Goal: Task Accomplishment & Management: Manage account settings

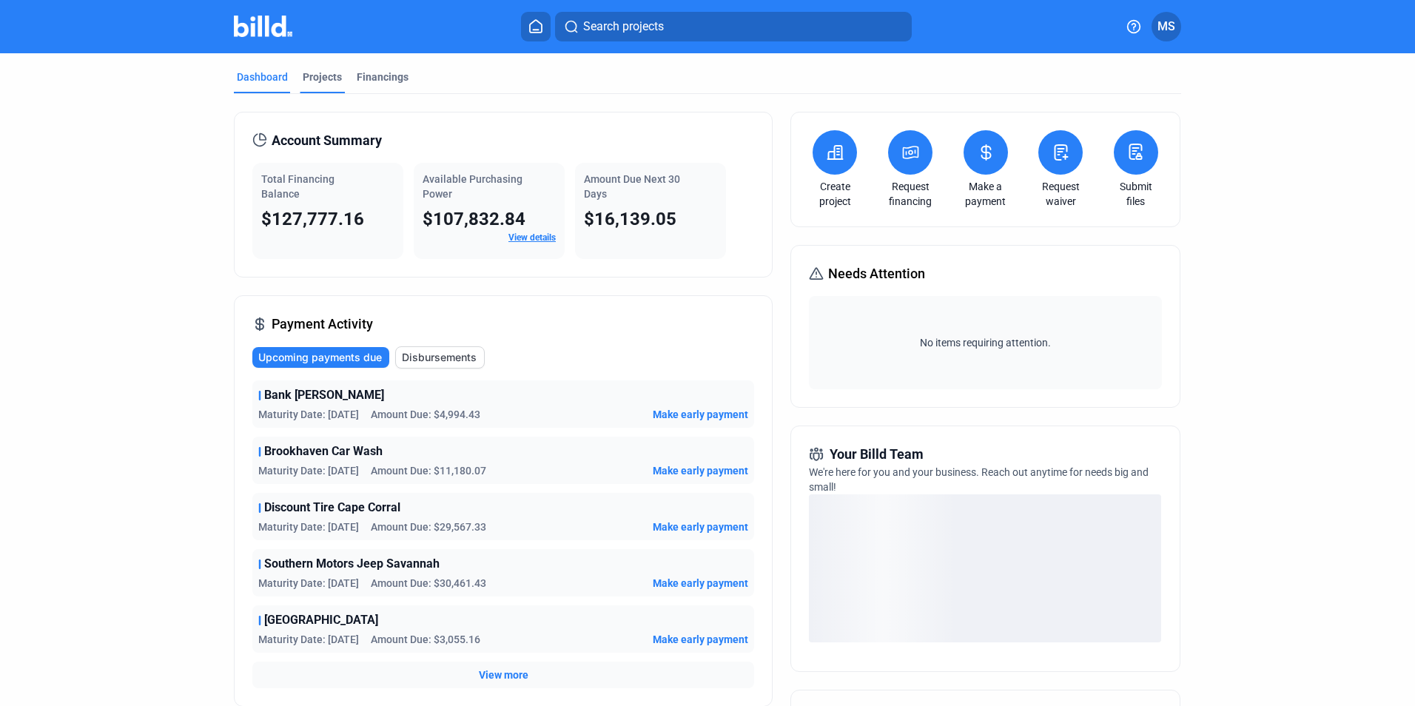
click at [324, 82] on div "Projects" at bounding box center [322, 77] width 39 height 15
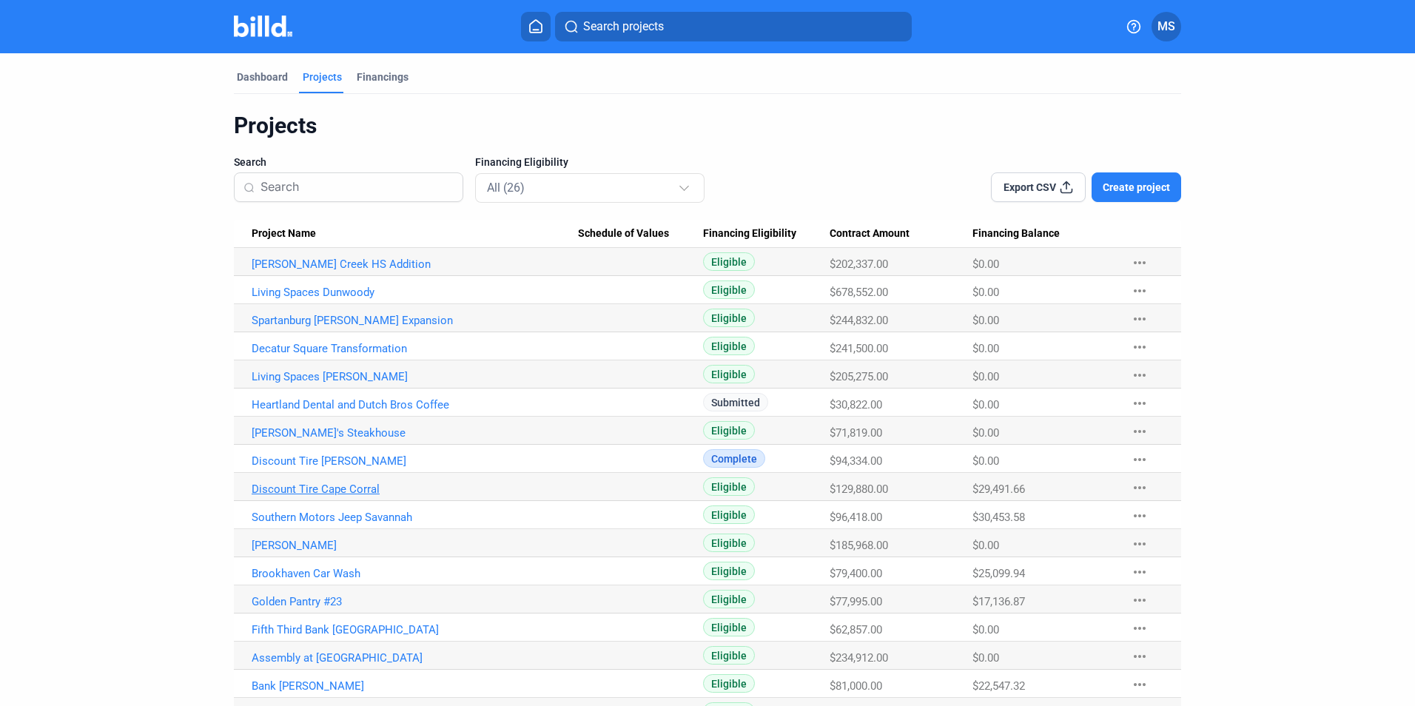
click at [363, 486] on link "Discount Tire Cape Corral" at bounding box center [415, 488] width 326 height 13
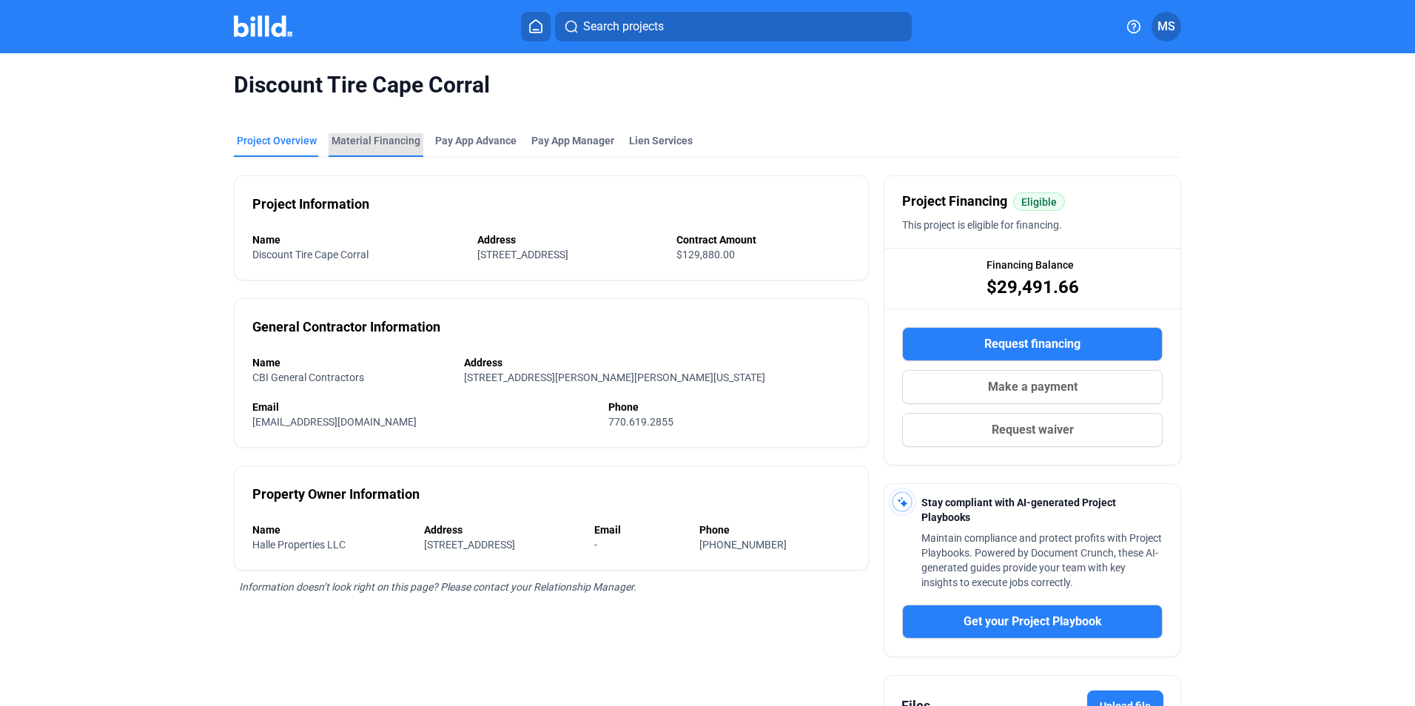
click at [381, 142] on div "Material Financing" at bounding box center [375, 140] width 89 height 15
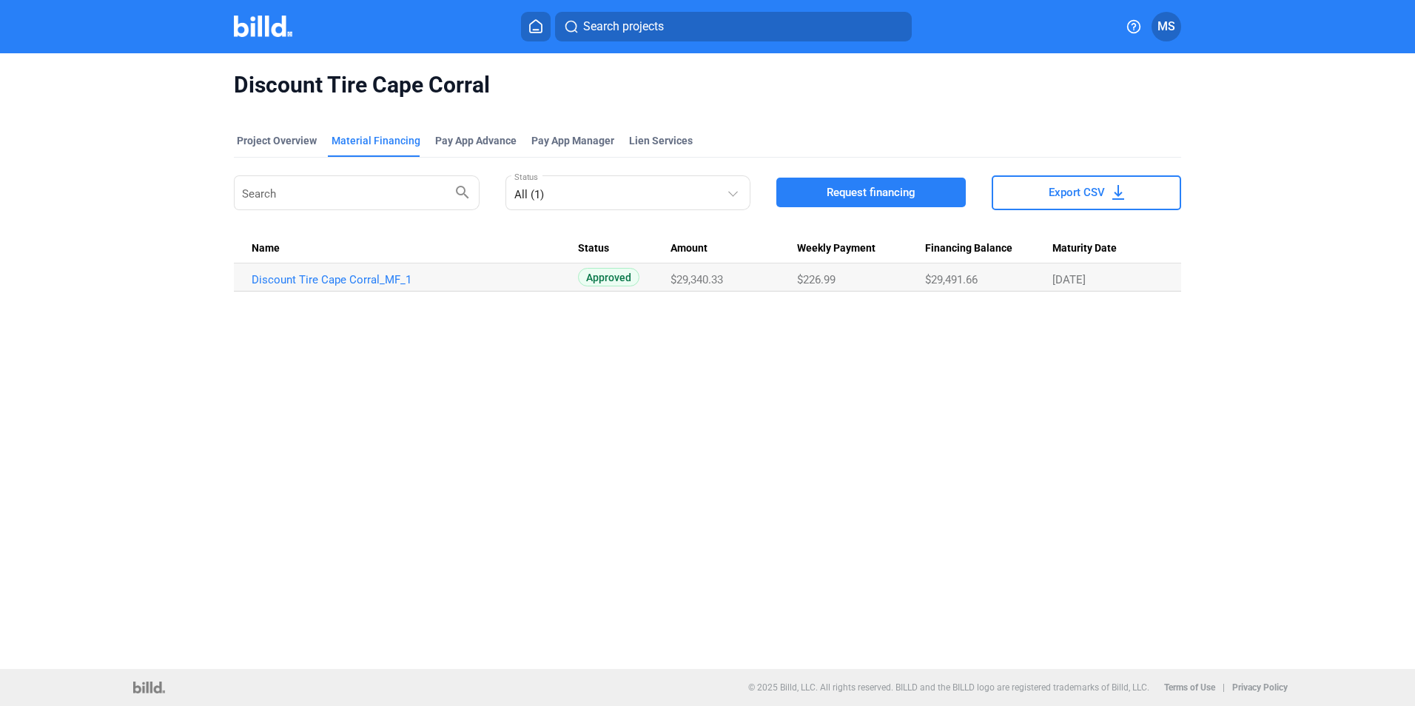
click at [107, 220] on div "Discount Tire Cape Corral Project Overview Material Financing Pay App Advance P…" at bounding box center [707, 361] width 1415 height 616
